Goal: Find specific page/section: Find specific page/section

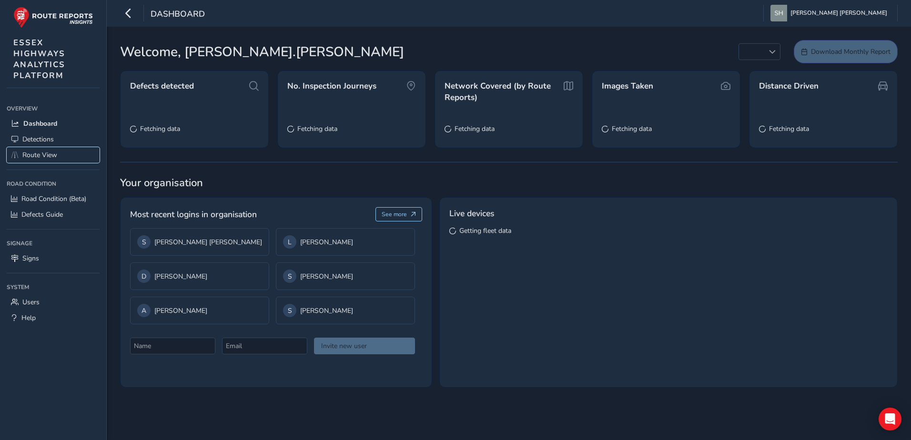
click at [34, 154] on span "Route View" at bounding box center [39, 155] width 35 height 9
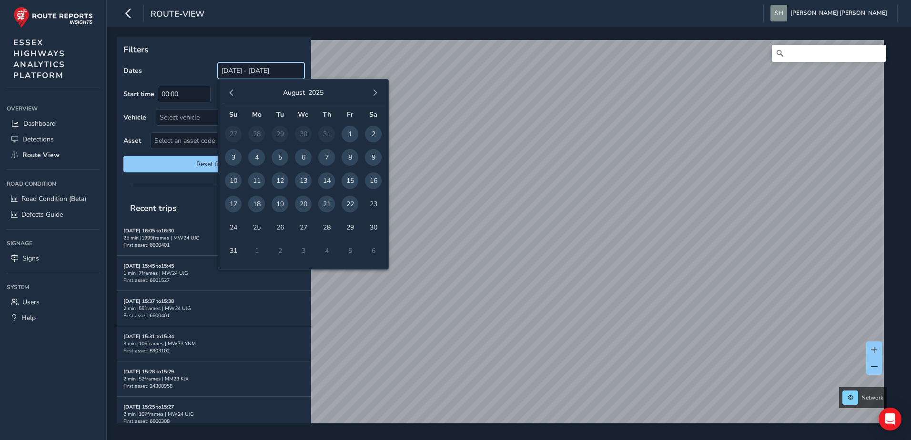
click at [253, 73] on input "[DATE] - [DATE]" at bounding box center [261, 70] width 87 height 17
click at [231, 93] on span "button" at bounding box center [231, 93] width 7 height 7
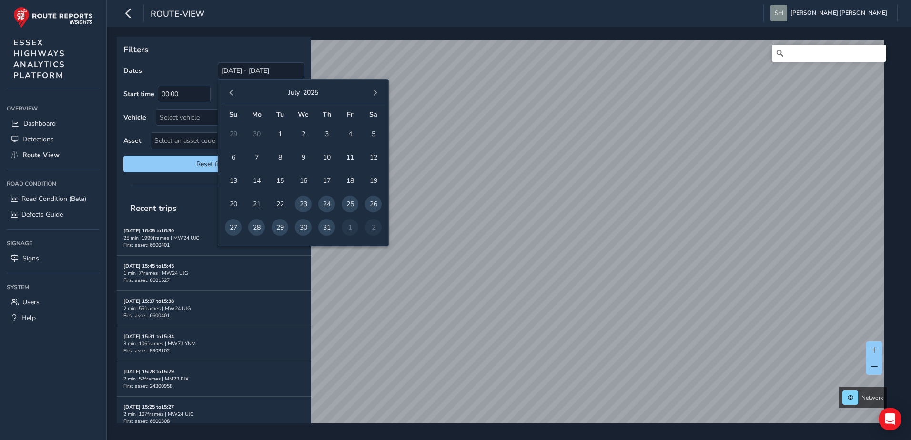
click at [279, 133] on span "1" at bounding box center [280, 134] width 17 height 17
click at [326, 224] on span "31" at bounding box center [326, 227] width 17 height 17
type input "[DATE] - [DATE]"
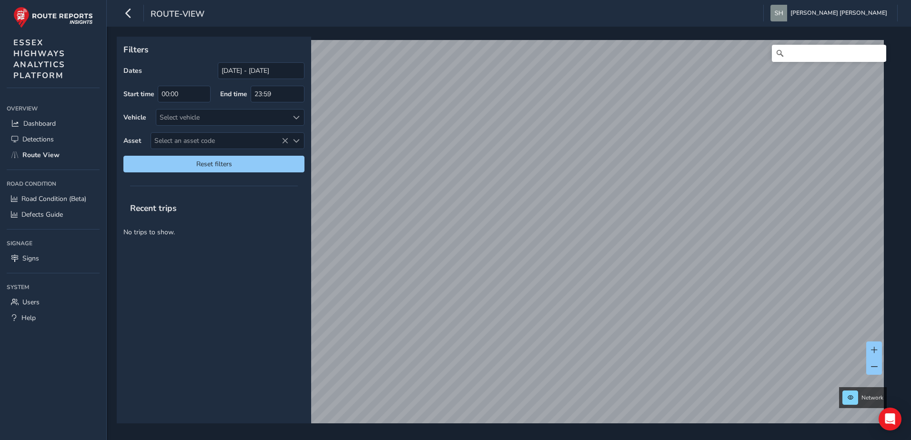
click at [199, 140] on span "Select an asset code" at bounding box center [219, 141] width 137 height 16
type input "39901839"
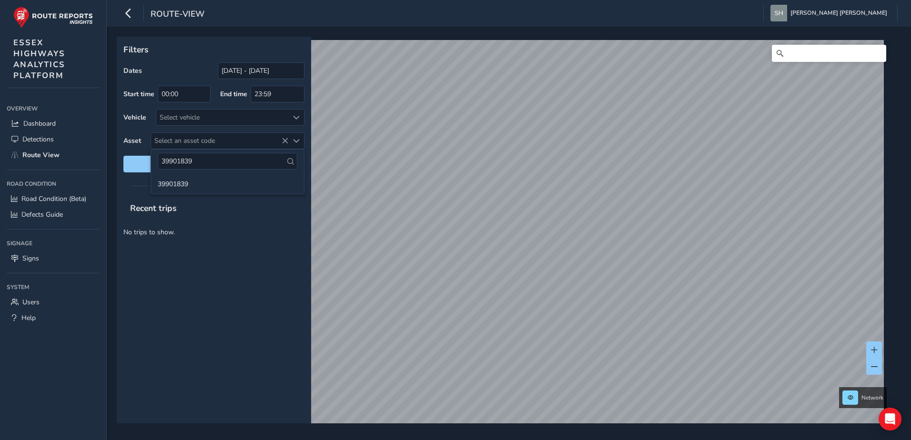
drag, startPoint x: 184, startPoint y: 180, endPoint x: 233, endPoint y: 121, distance: 76.5
click at [184, 180] on li "39901839" at bounding box center [227, 183] width 153 height 14
